Goal: Task Accomplishment & Management: Manage account settings

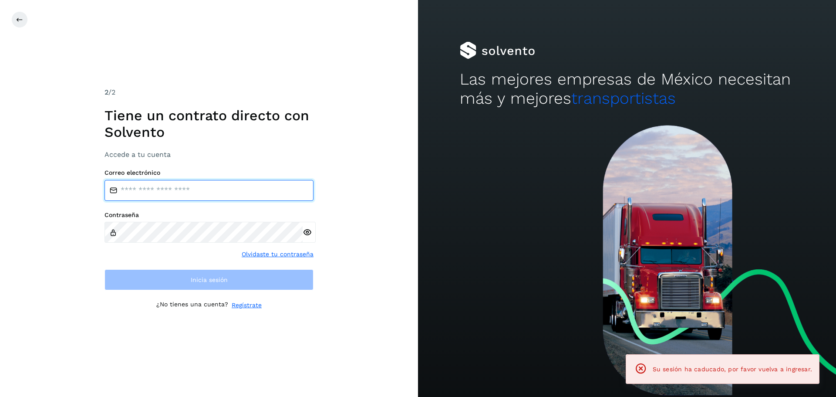
type input "**********"
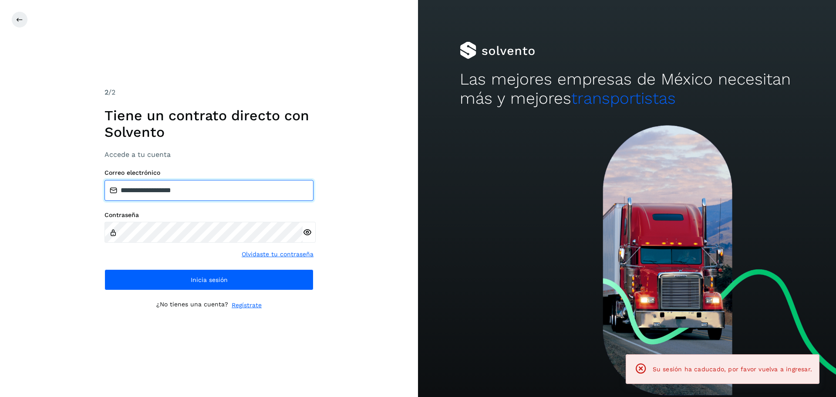
click at [194, 191] on input "**********" at bounding box center [208, 190] width 209 height 21
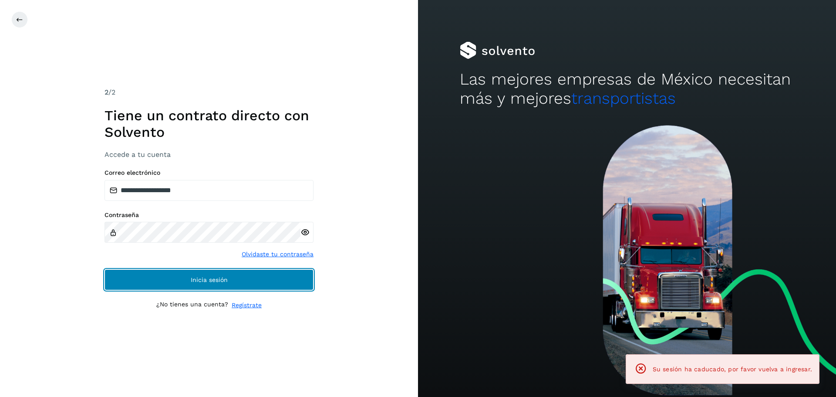
click at [208, 279] on span "Inicia sesión" at bounding box center [209, 279] width 37 height 6
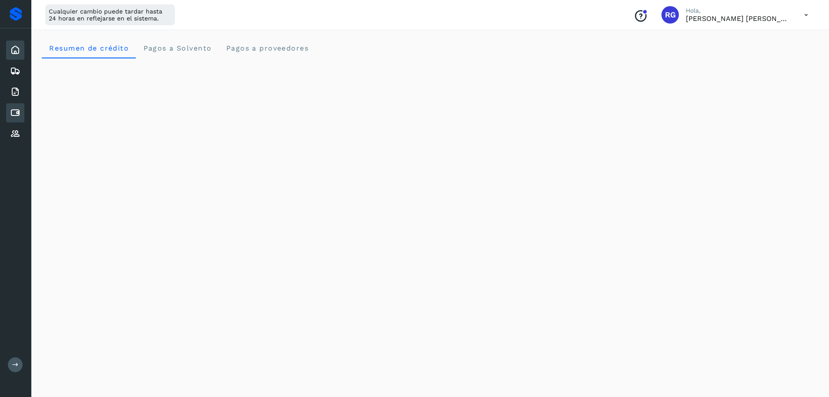
click at [13, 108] on icon at bounding box center [15, 113] width 10 height 10
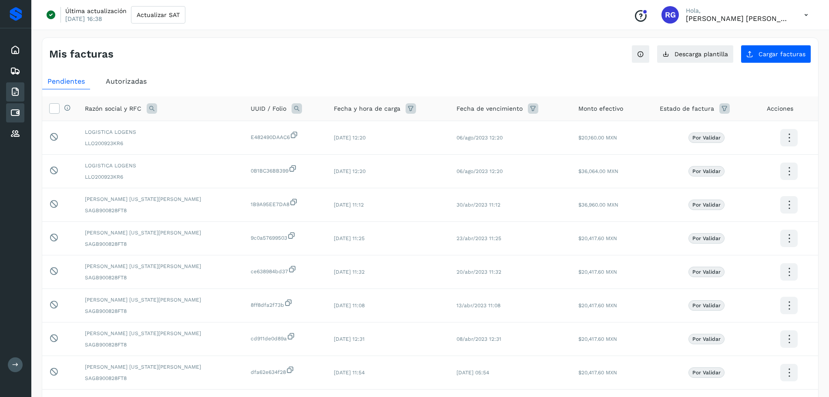
click at [15, 95] on icon at bounding box center [15, 92] width 10 height 10
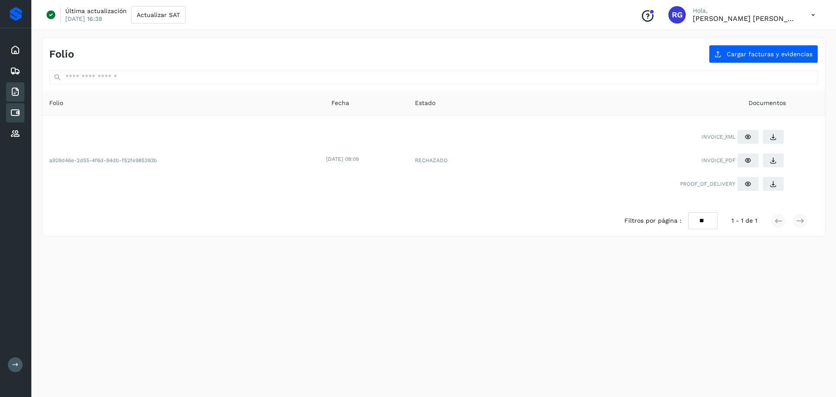
click at [14, 110] on icon at bounding box center [15, 113] width 10 height 10
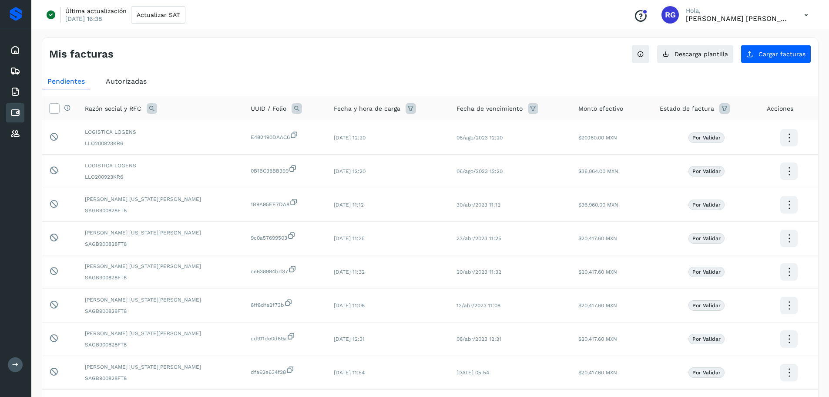
click at [138, 77] on span "Autorizadas" at bounding box center [126, 81] width 41 height 8
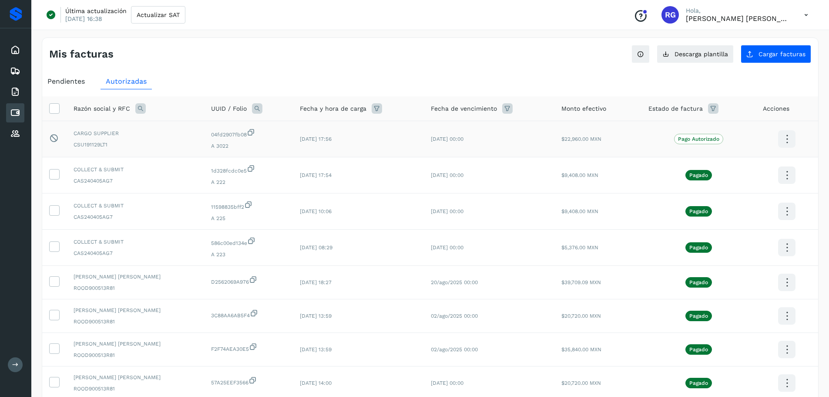
click at [784, 136] on icon at bounding box center [787, 139] width 20 height 20
click at [815, 139] on div at bounding box center [414, 198] width 829 height 397
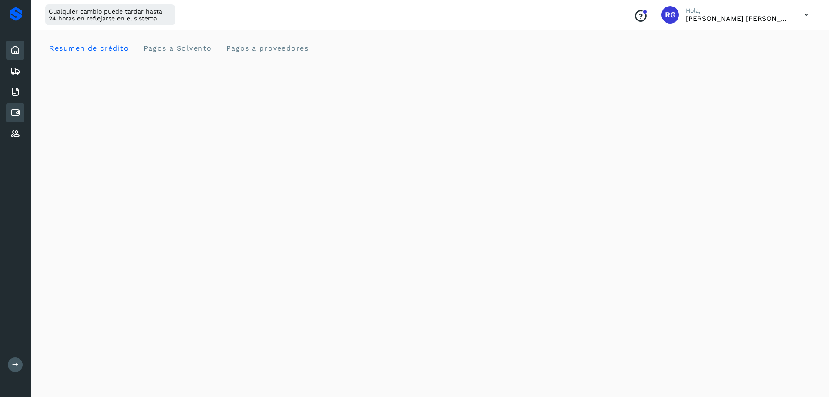
click at [17, 116] on icon at bounding box center [15, 113] width 10 height 10
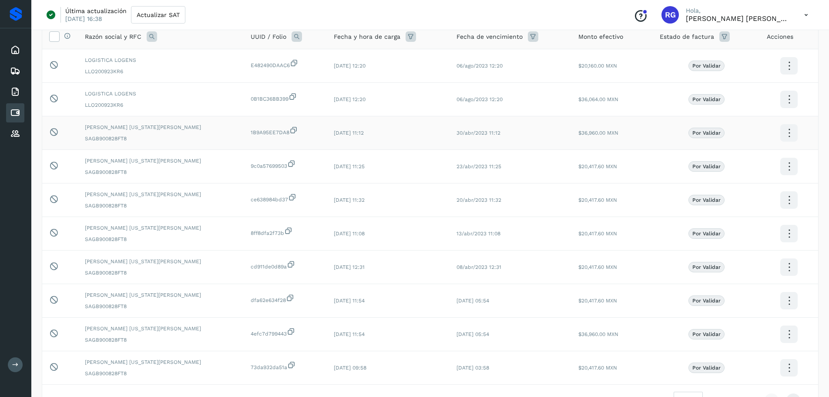
scroll to position [87, 0]
